Goal: Task Accomplishment & Management: Complete application form

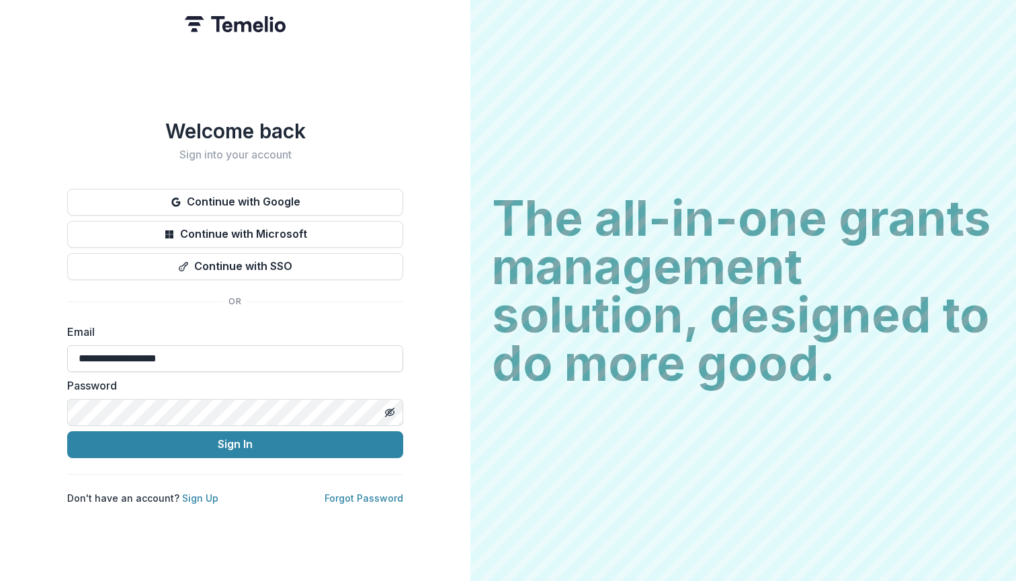
type input "**********"
click at [222, 448] on button "Sign In" at bounding box center [235, 444] width 336 height 27
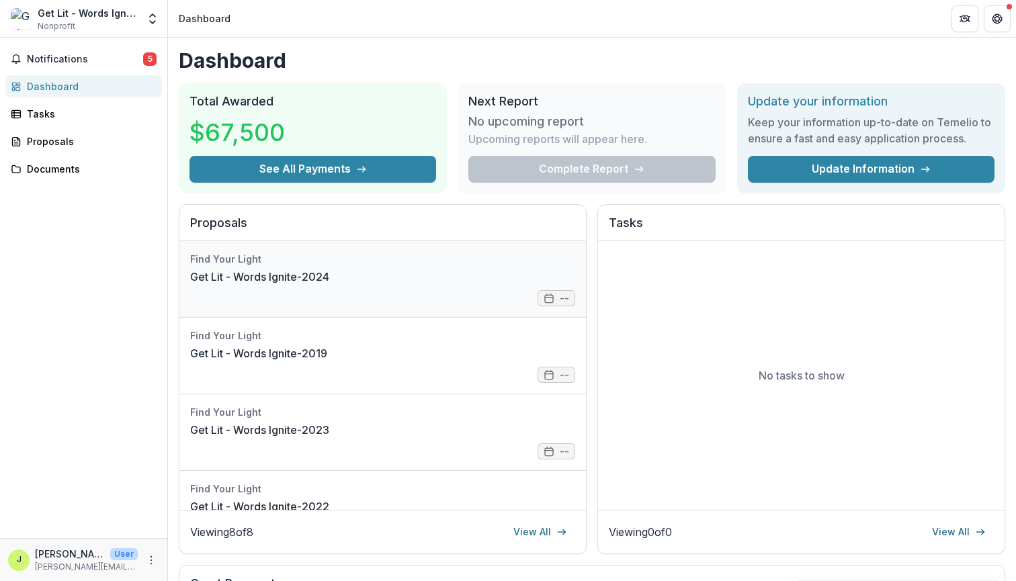
click at [329, 285] on link "Get Lit - Words Ignite-2024" at bounding box center [259, 277] width 139 height 16
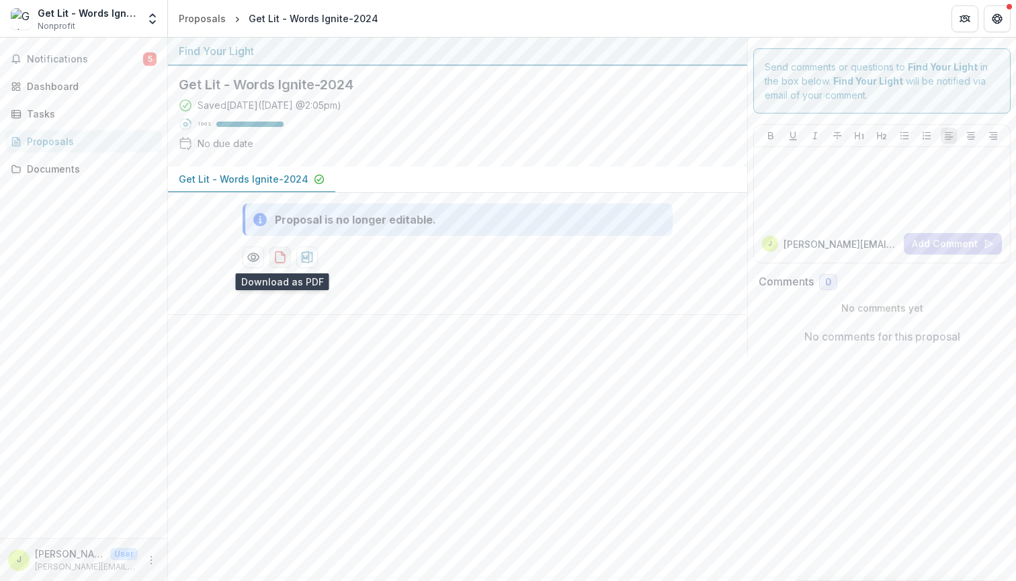
click at [280, 259] on icon "download-proposal" at bounding box center [279, 257] width 13 height 13
click at [89, 54] on span "Notifications" at bounding box center [85, 59] width 116 height 11
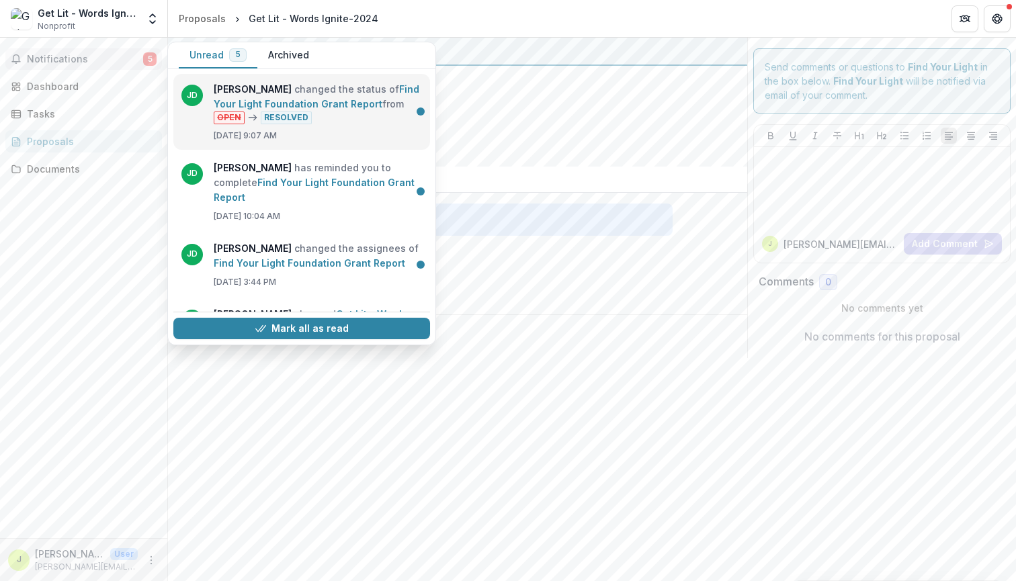
click at [345, 105] on link "Find Your Light Foundation Grant Report" at bounding box center [317, 96] width 206 height 26
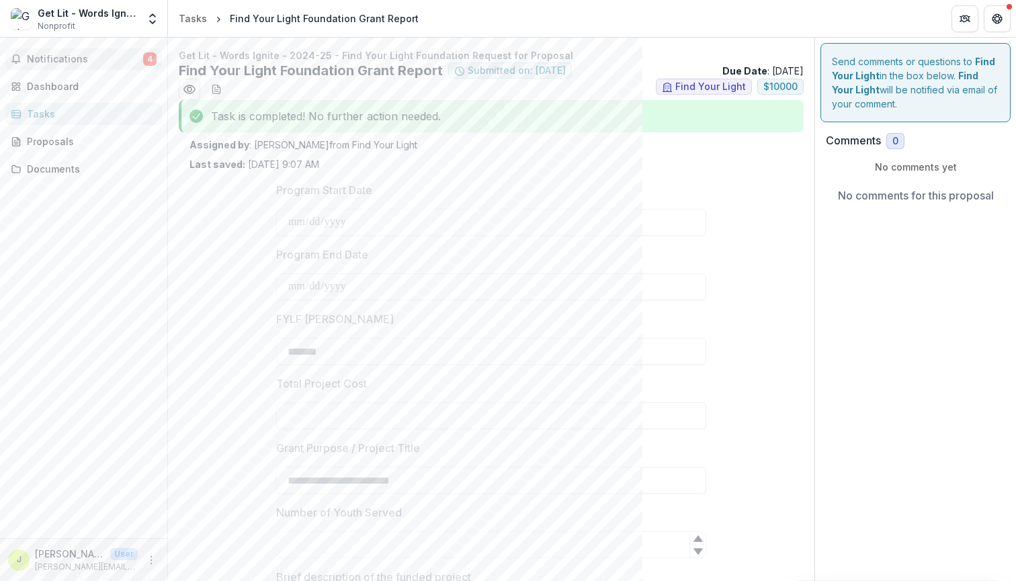
click at [93, 64] on span "Notifications" at bounding box center [85, 59] width 116 height 11
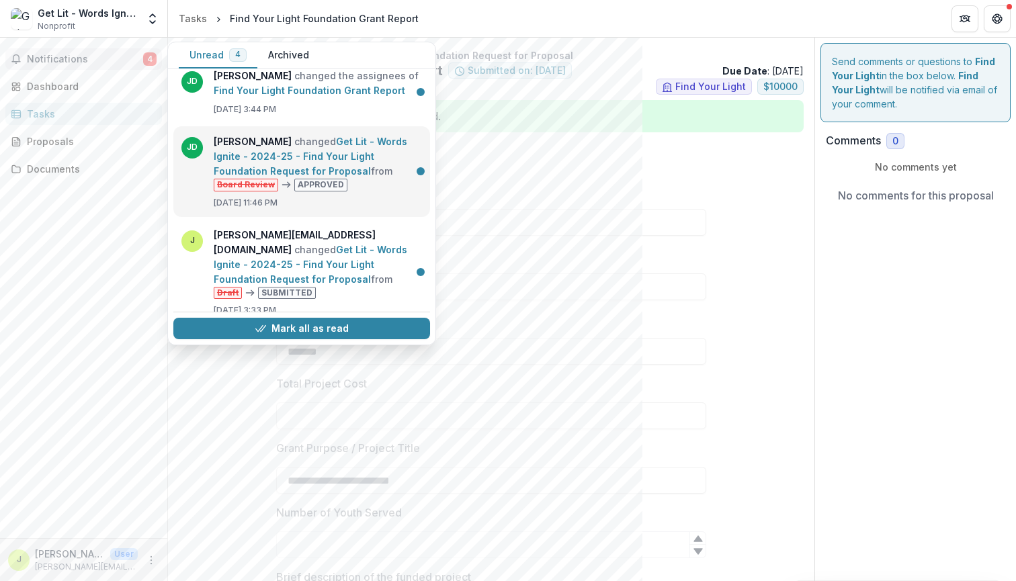
scroll to position [172, 0]
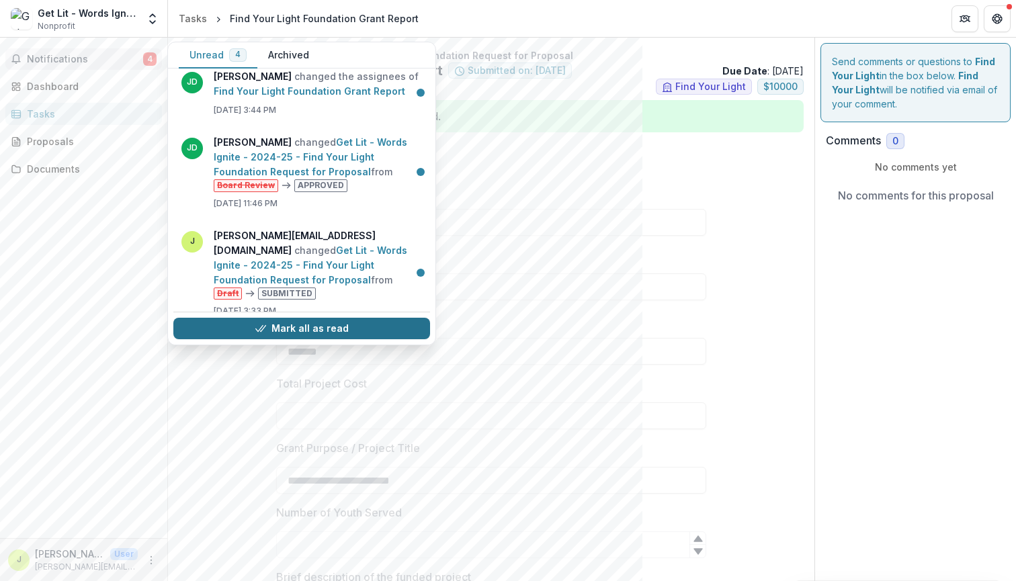
click at [257, 322] on button "Mark all as read" at bounding box center [301, 328] width 257 height 21
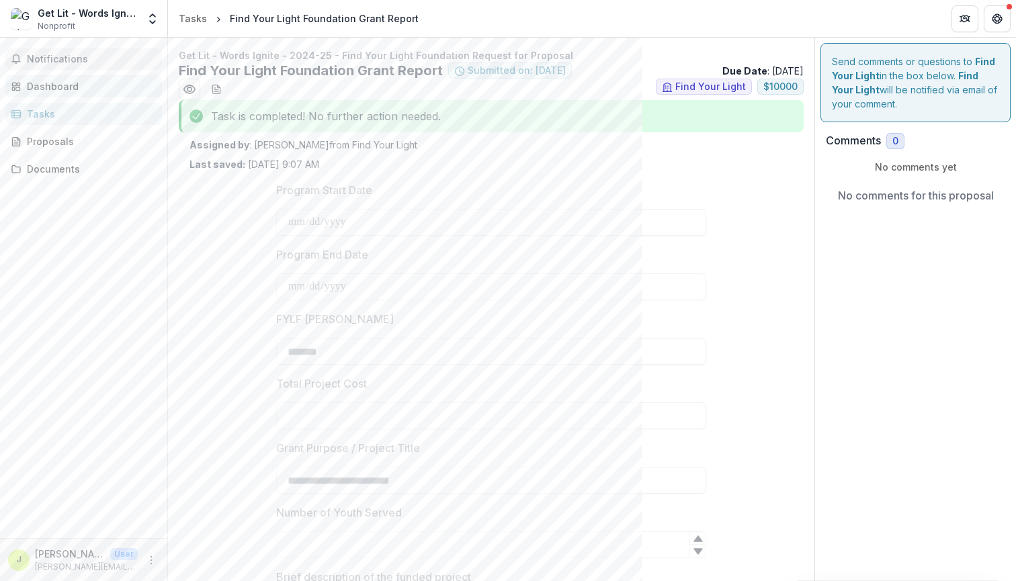
click at [69, 89] on div "Dashboard" at bounding box center [89, 86] width 124 height 14
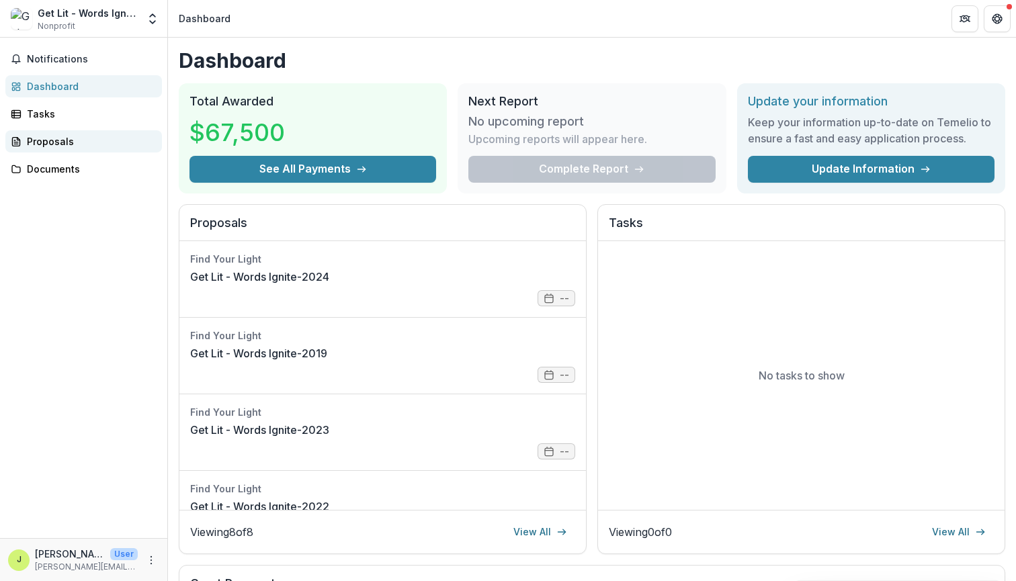
click at [48, 143] on div "Proposals" at bounding box center [89, 141] width 124 height 14
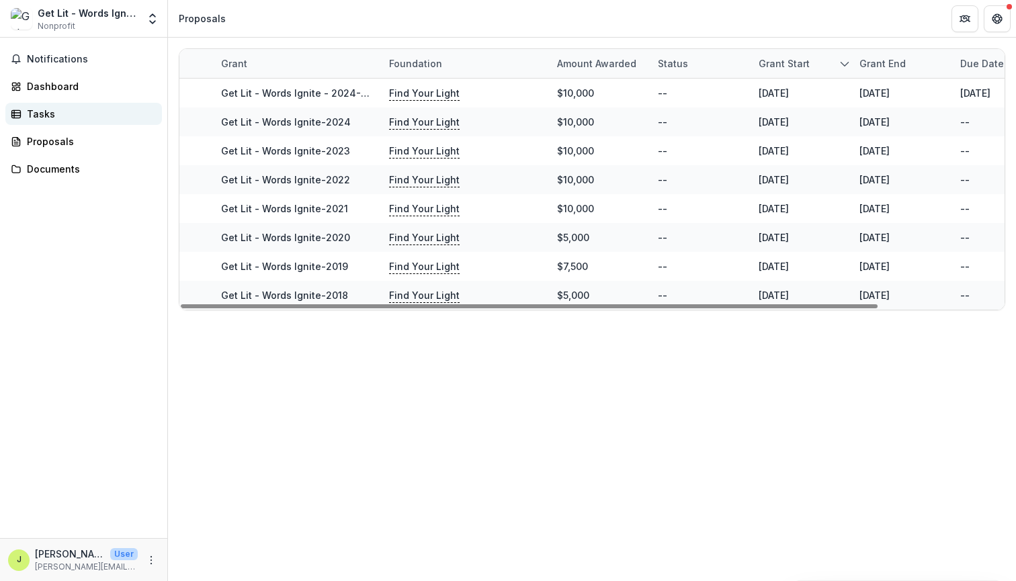
click at [52, 118] on div "Tasks" at bounding box center [89, 114] width 124 height 14
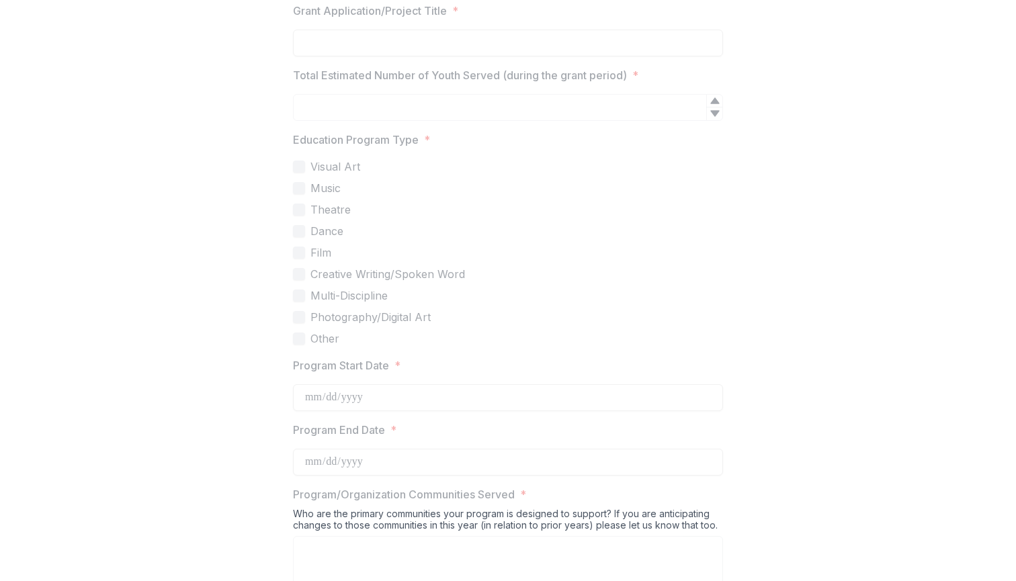
scroll to position [461, 0]
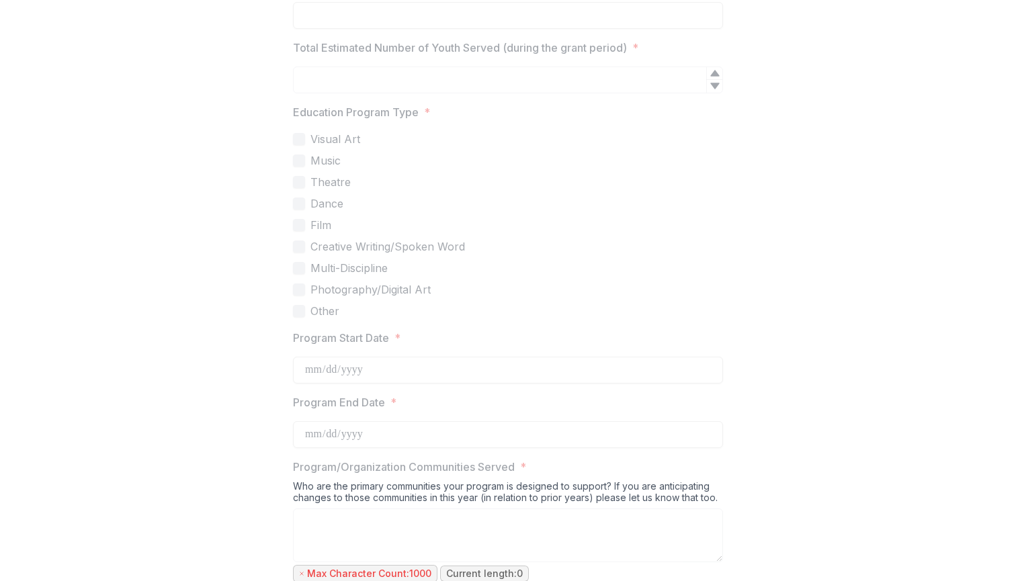
click at [472, 238] on label "Creative Writing/Spoken Word" at bounding box center [508, 246] width 430 height 16
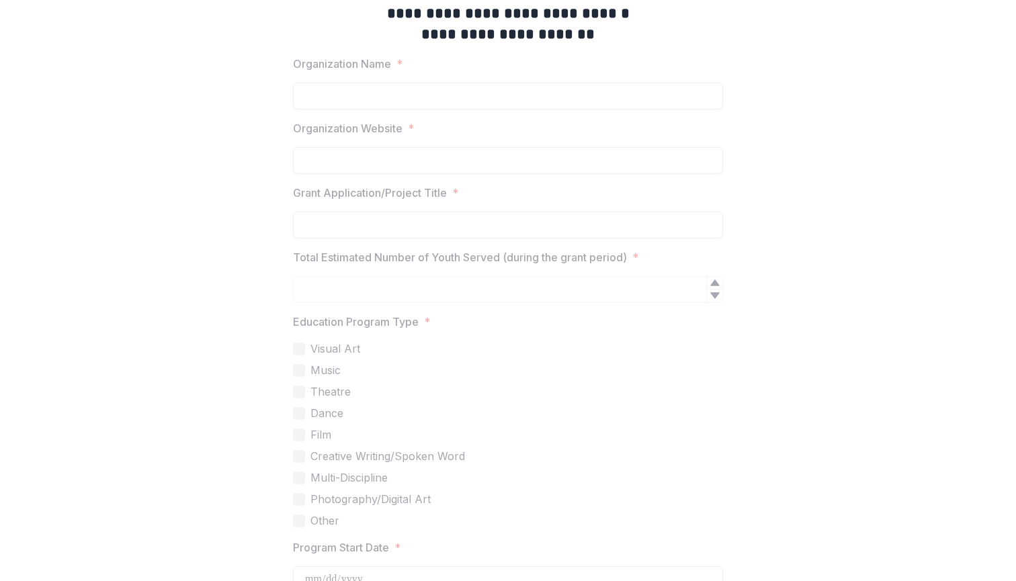
scroll to position [36, 0]
